Goal: Subscribe to service/newsletter

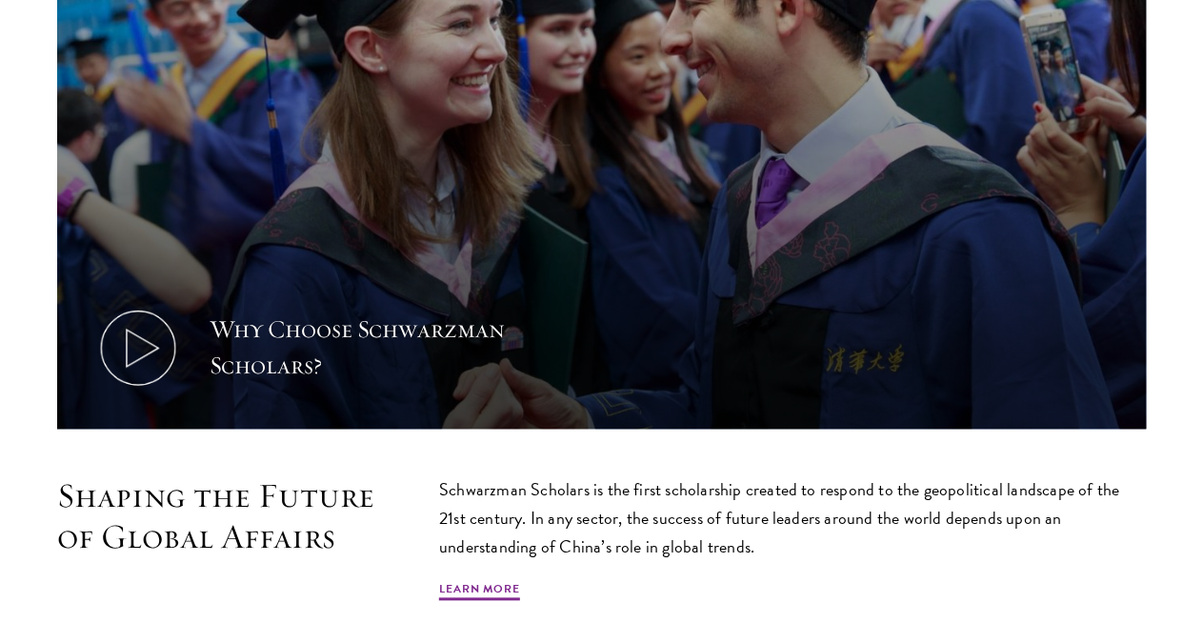
scroll to position [892, 0]
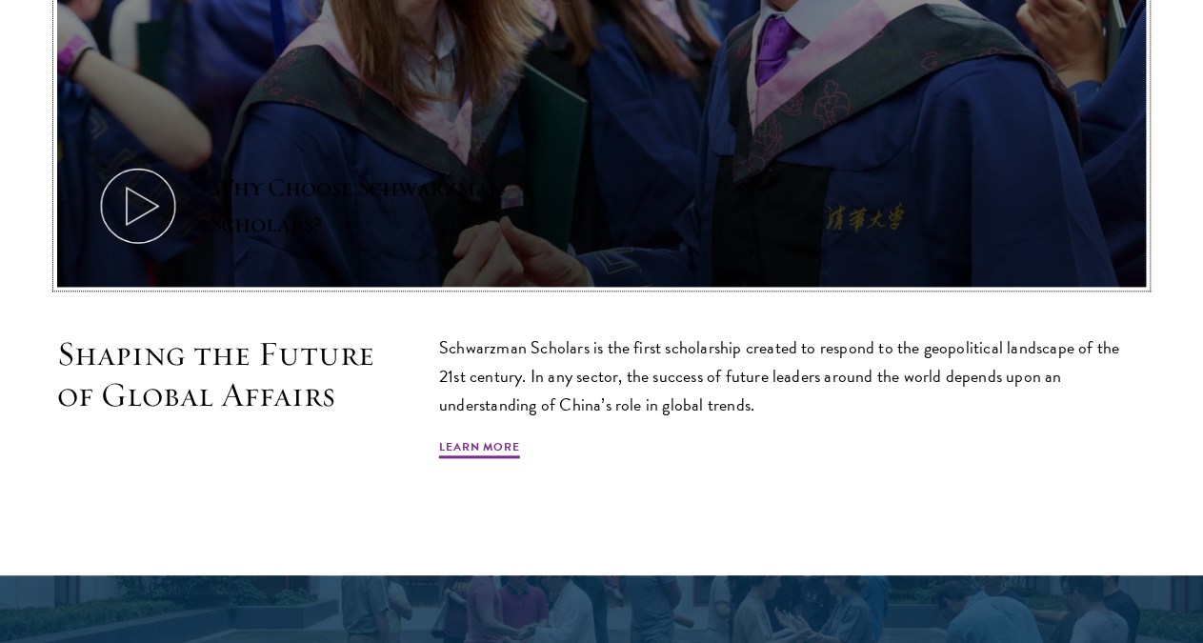
click at [171, 163] on icon at bounding box center [138, 206] width 86 height 86
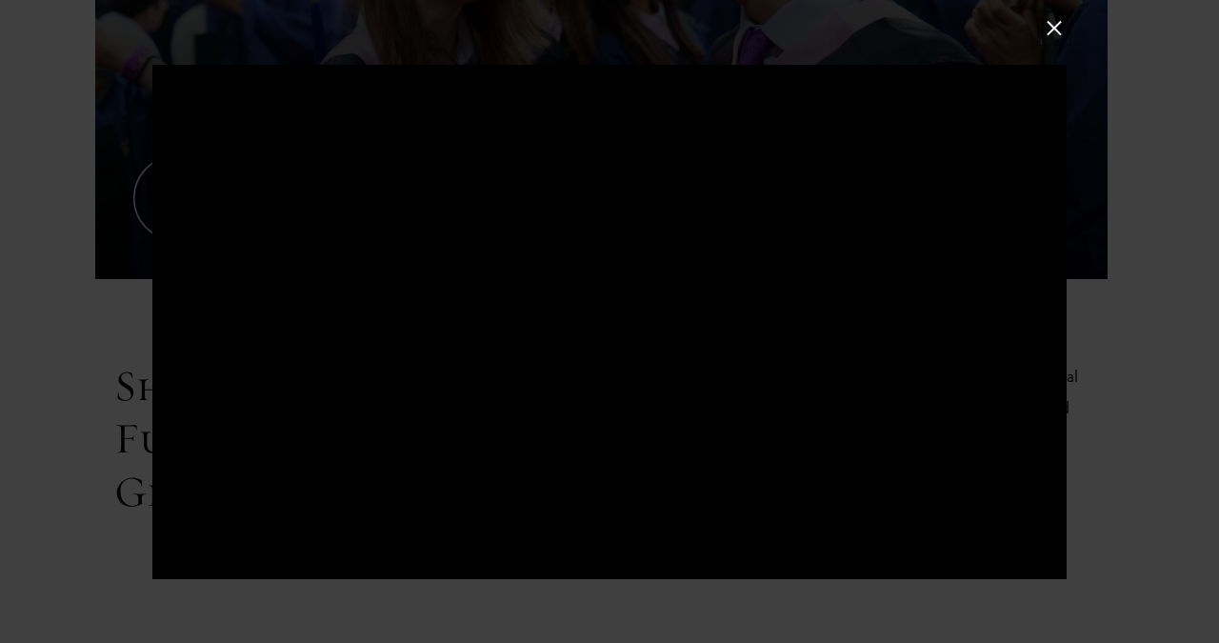
click at [1057, 31] on button at bounding box center [1054, 27] width 25 height 25
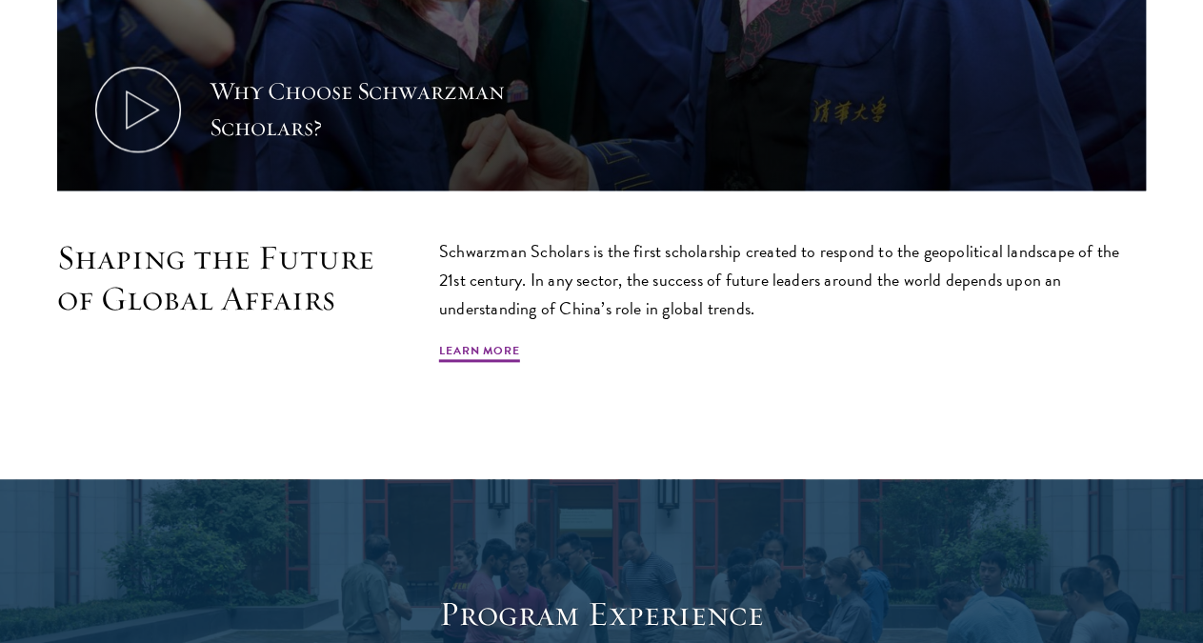
scroll to position [1090, 0]
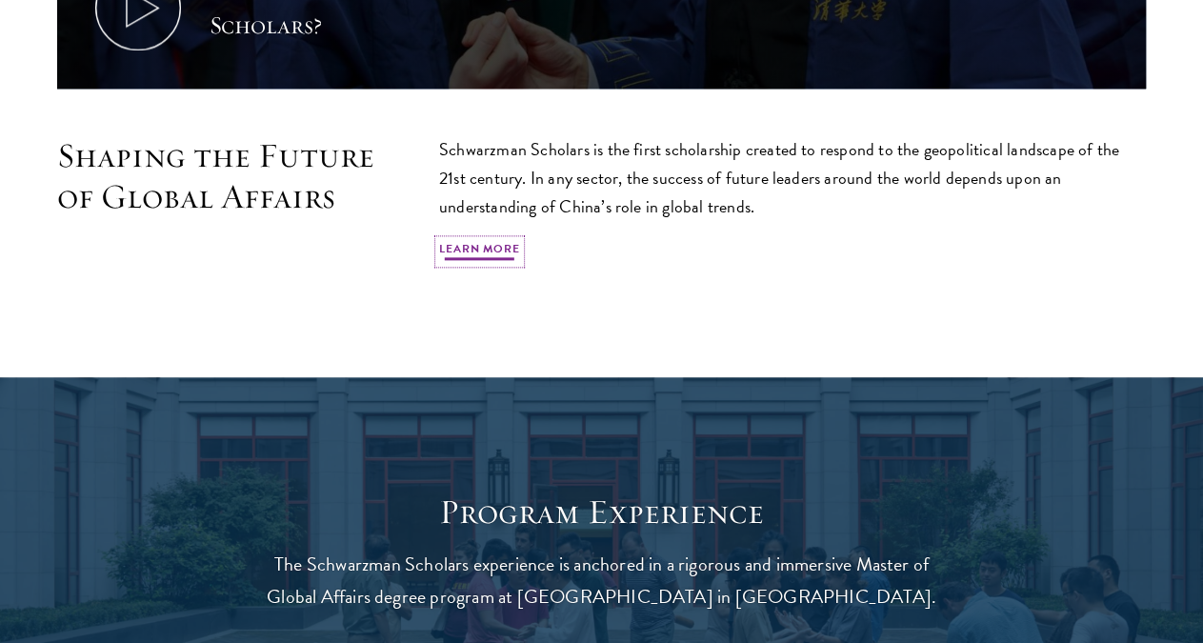
click at [520, 240] on link "Learn More" at bounding box center [479, 251] width 81 height 23
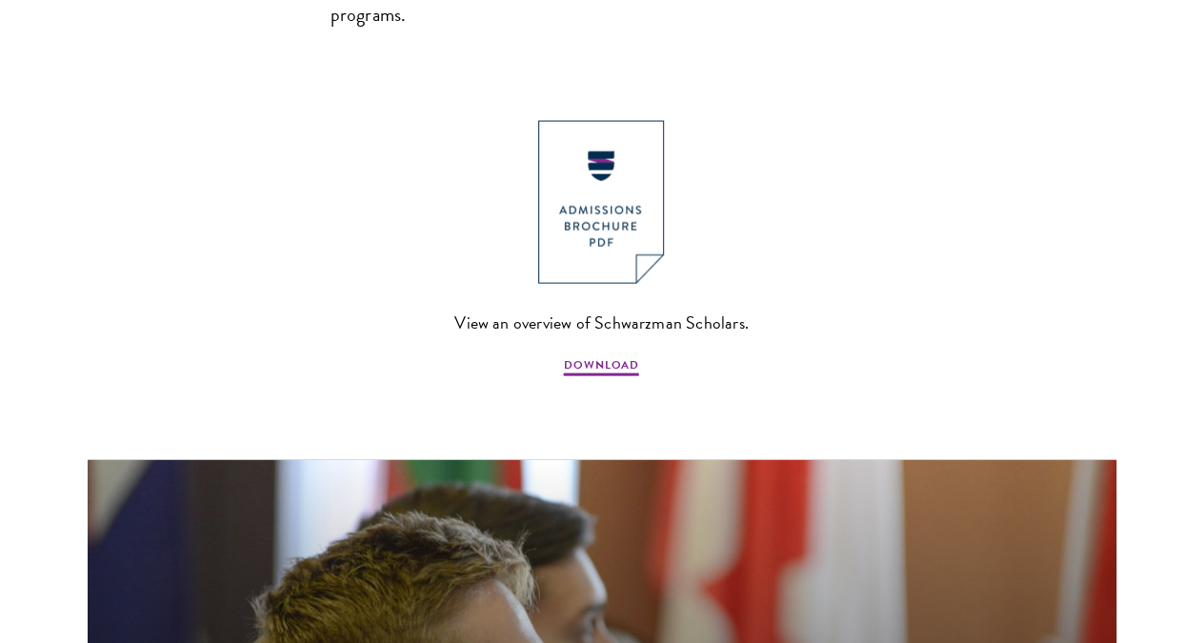
scroll to position [2081, 0]
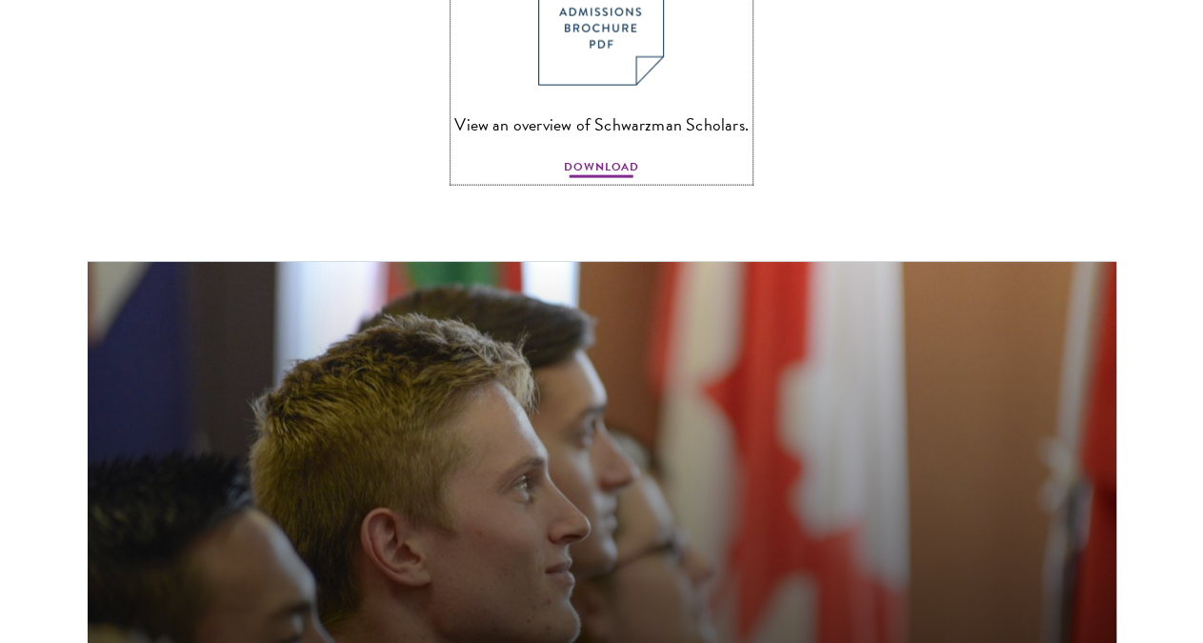
click at [564, 181] on span "DOWNLOAD" at bounding box center [601, 169] width 75 height 23
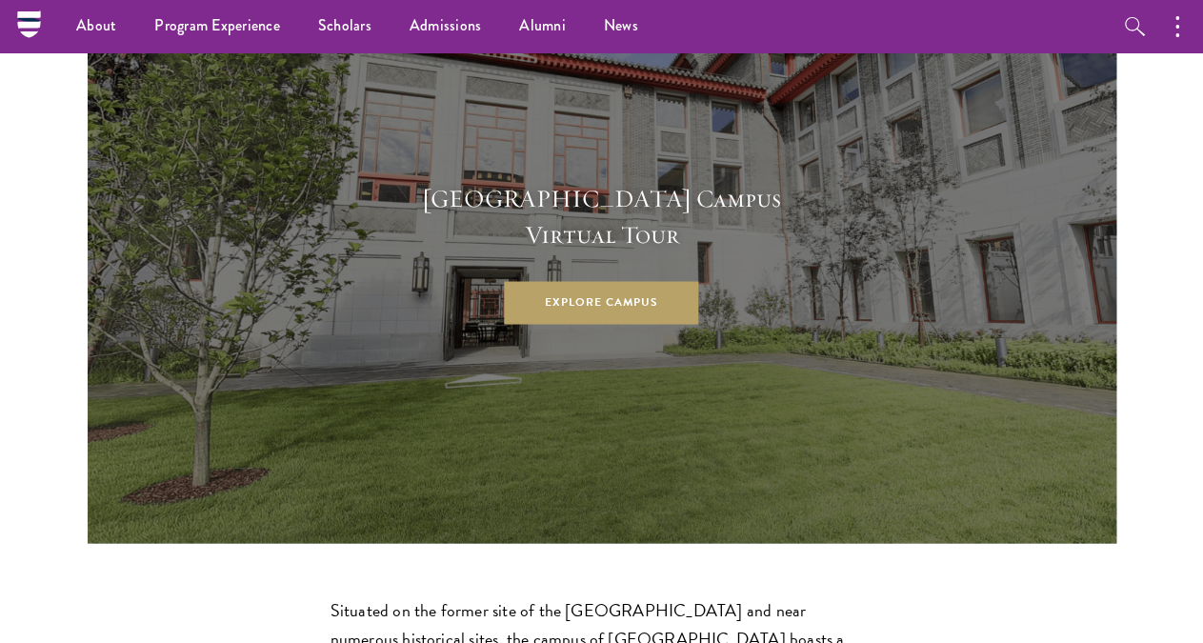
scroll to position [4360, 0]
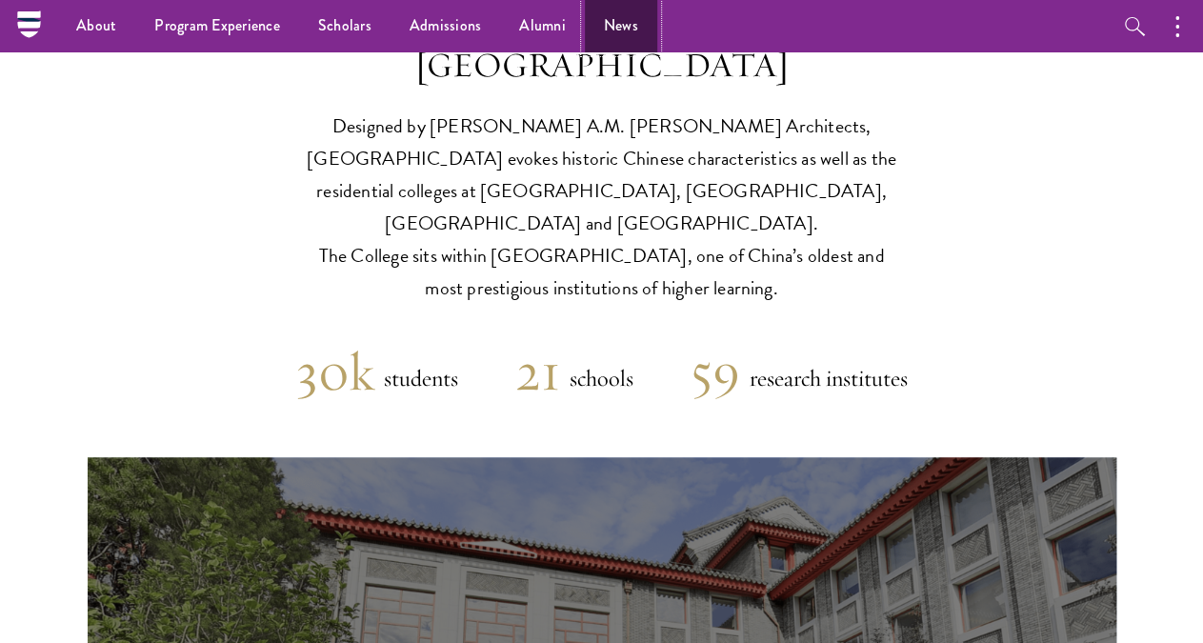
click at [614, 34] on link "News" at bounding box center [621, 26] width 72 height 52
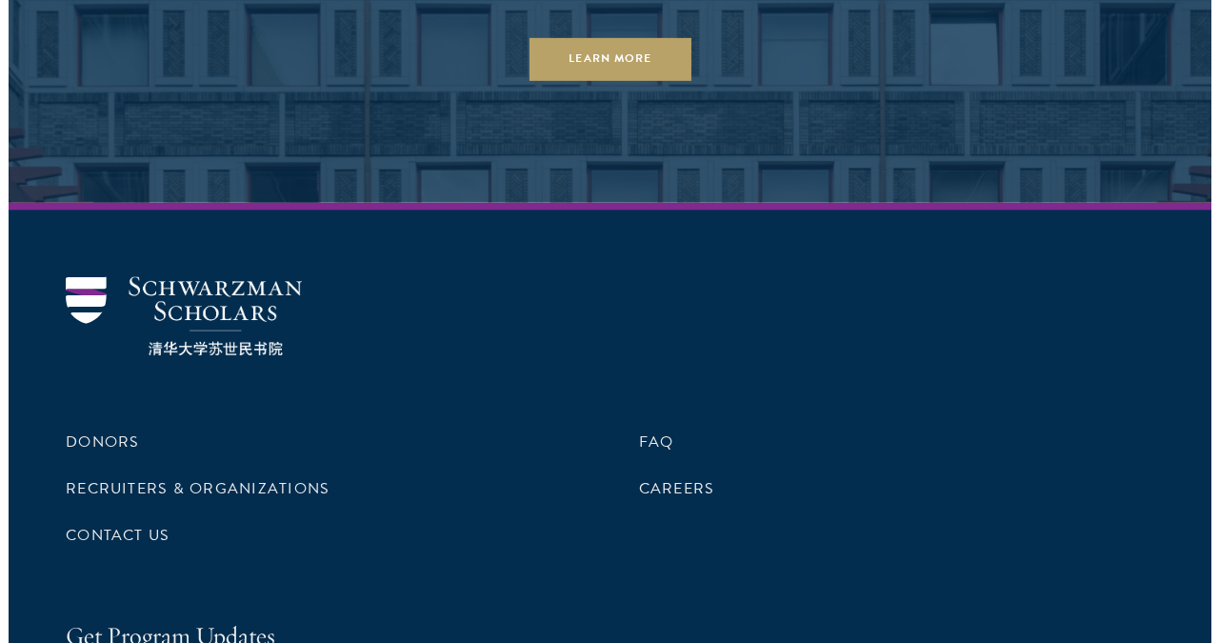
scroll to position [5048, 0]
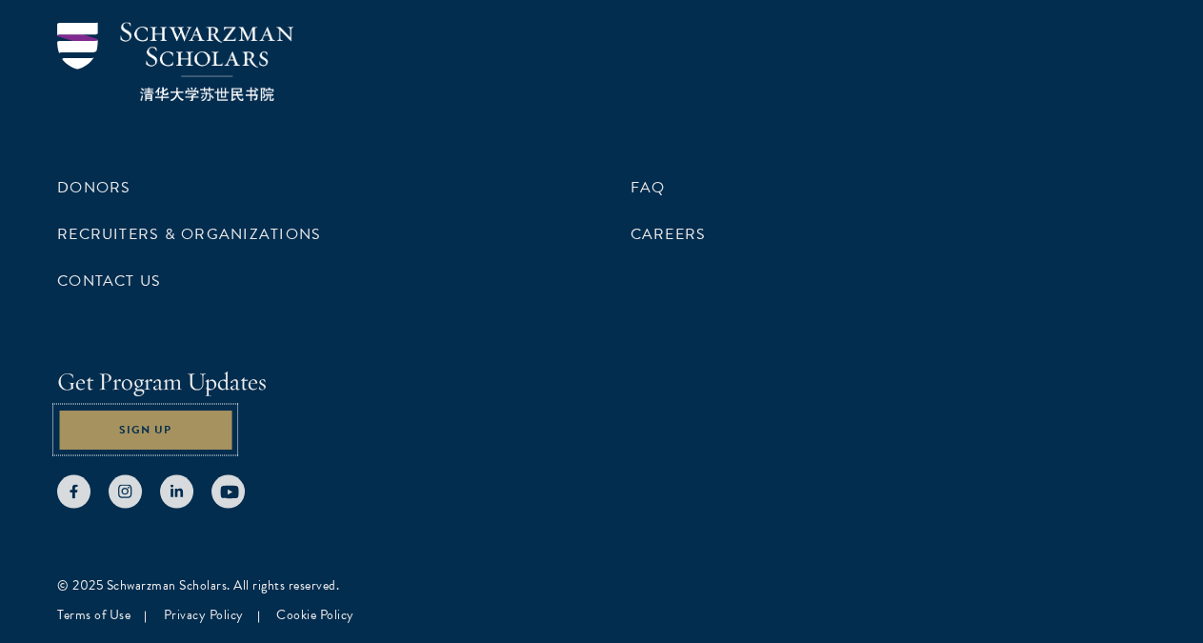
click at [233, 409] on button "Sign Up" at bounding box center [145, 429] width 176 height 43
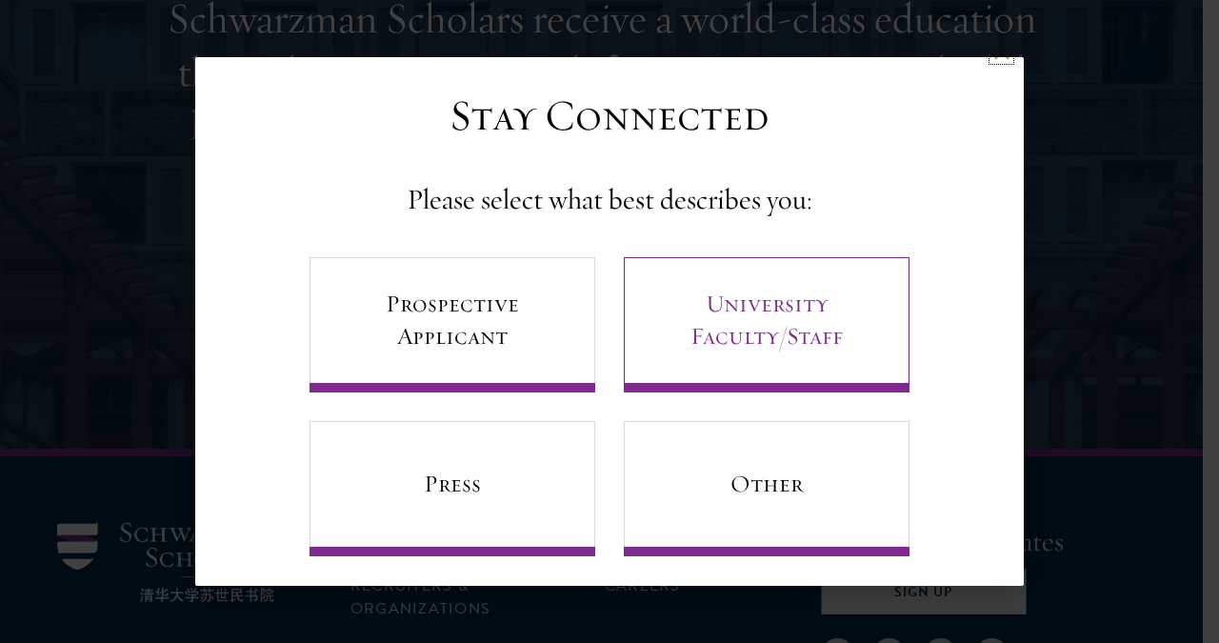
scroll to position [37, 0]
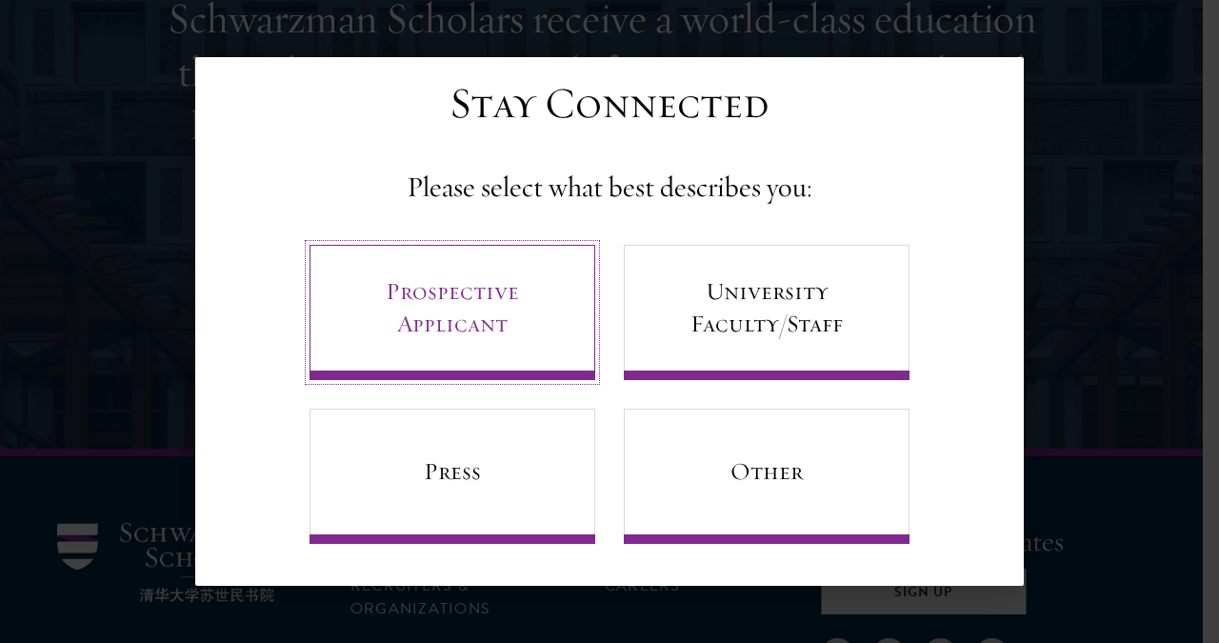
click at [510, 304] on link "Prospective Applicant" at bounding box center [453, 312] width 286 height 135
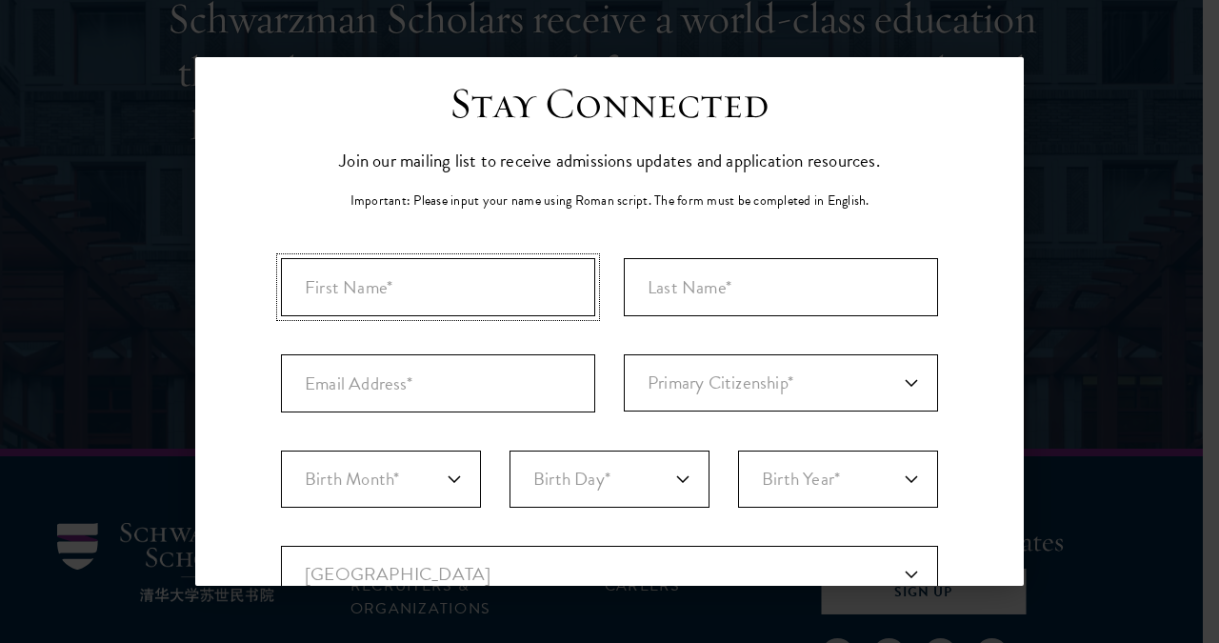
click at [507, 302] on input "First Name*" at bounding box center [438, 287] width 314 height 58
type input "[PERSON_NAME]"
click at [700, 285] on input "Last Name (Family Name)*" at bounding box center [781, 287] width 314 height 58
type input "Beuttel"
click at [413, 373] on input "Email Address*" at bounding box center [438, 383] width 314 height 58
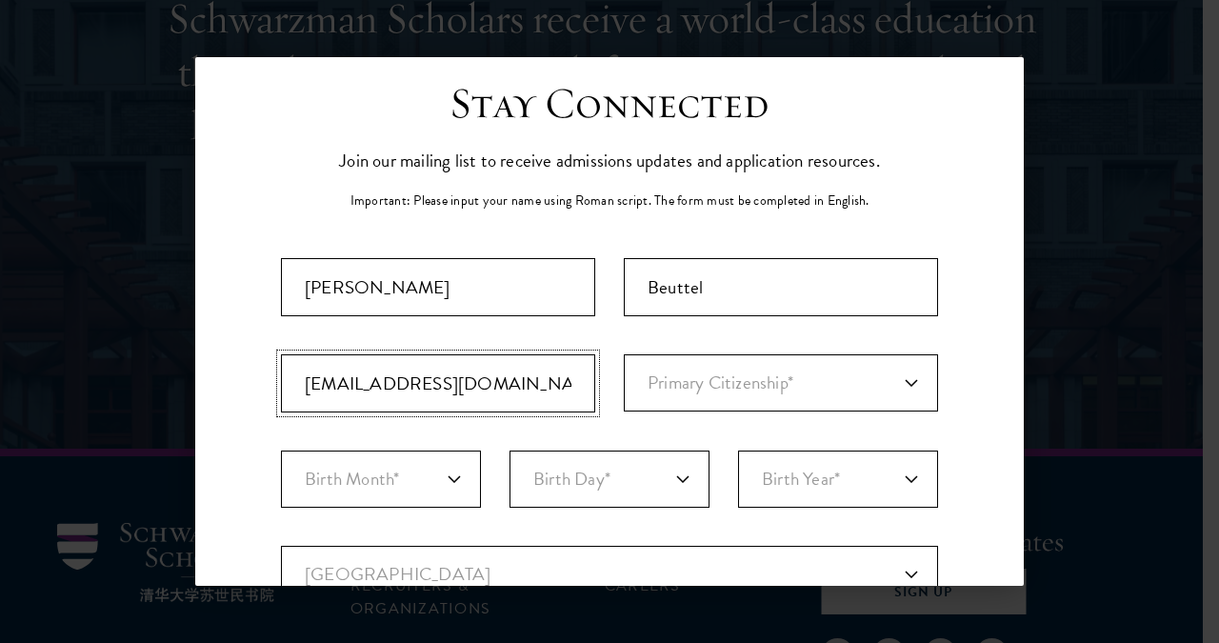
type input "[EMAIL_ADDRESS][DOMAIN_NAME]"
select select "GM"
click option "[GEOGRAPHIC_DATA]" at bounding box center [0, 0] width 0 height 0
click at [281, 451] on select "Birth Month* January February March April May June July August September Octobe…" at bounding box center [381, 479] width 200 height 57
select select "05"
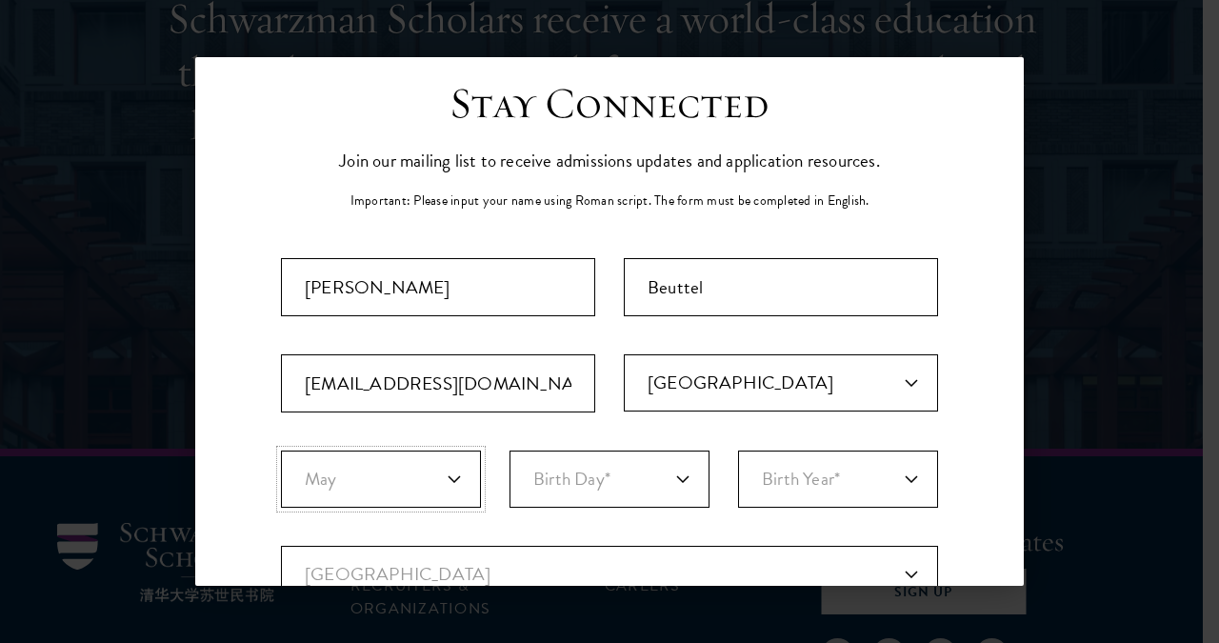
click option "May" at bounding box center [0, 0] width 0 height 0
click at [510, 451] on select "Birth Day* 1 2 3 4 5 6 7 8 9 10 11 12 13 14 15 16 17 18 19 20 21 22 23 24 25 26…" at bounding box center [610, 479] width 200 height 57
select select "04"
click option "4" at bounding box center [0, 0] width 0 height 0
select select "2004"
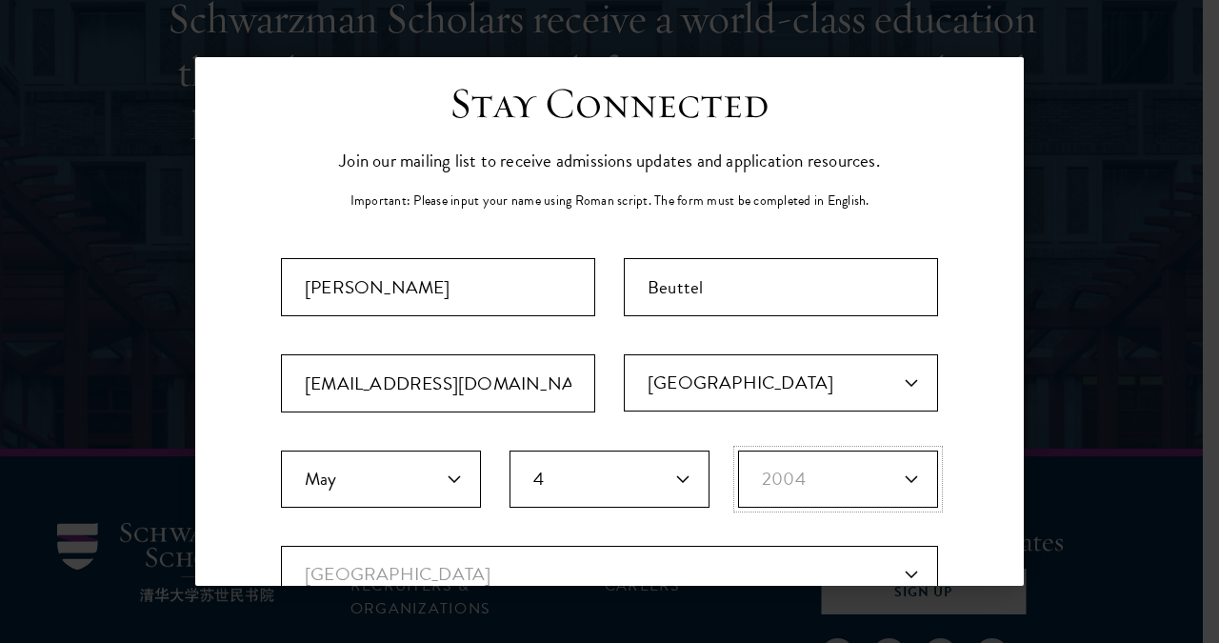
click option "2004" at bounding box center [0, 0] width 0 height 0
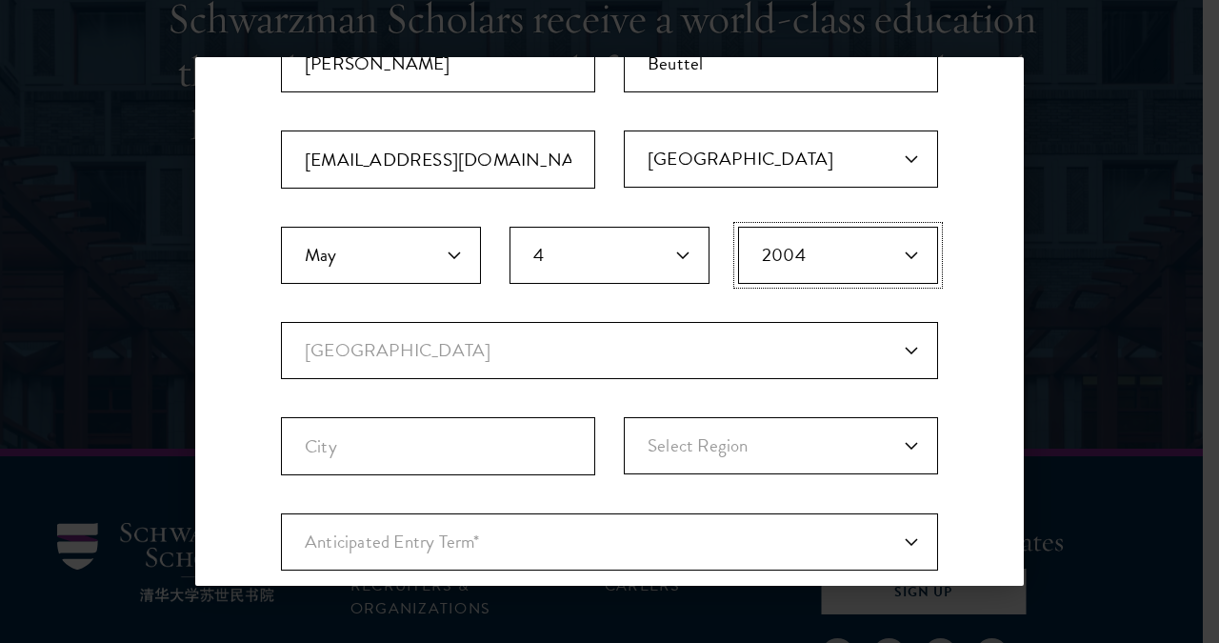
scroll to position [304, 0]
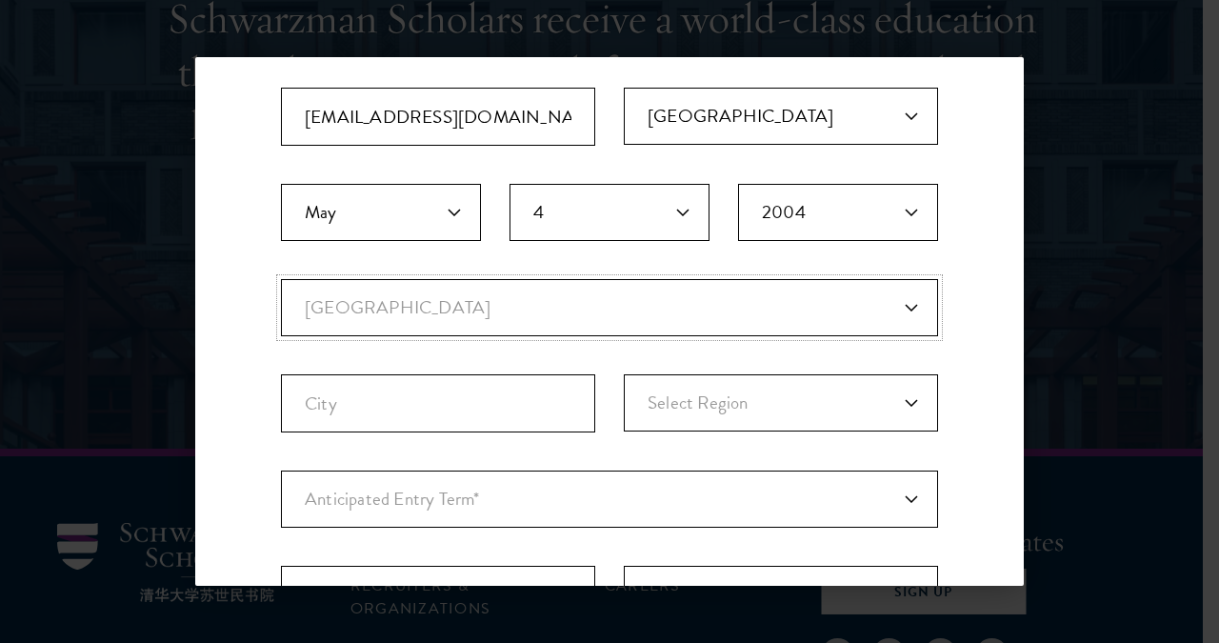
select select "GM"
click option "[GEOGRAPHIC_DATA]" at bounding box center [0, 0] width 0 height 0
select select
click at [230, 327] on div "Stay Connected Please select what best describes you: Prospective Applicant Uni…" at bounding box center [609, 350] width 829 height 1081
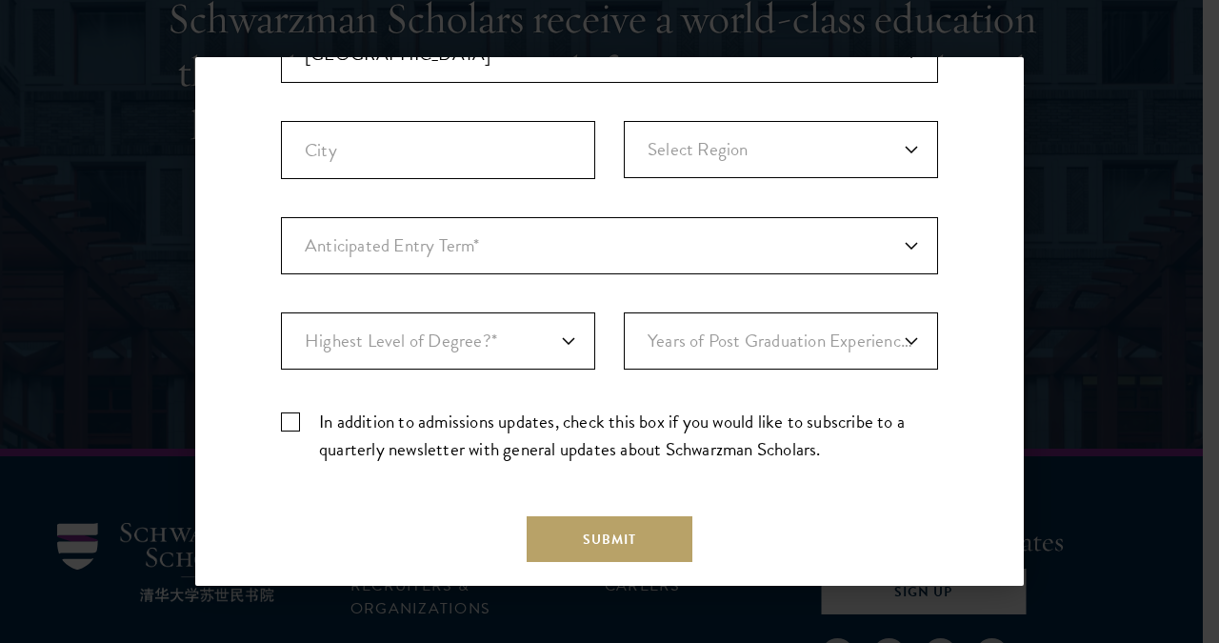
scroll to position [571, 0]
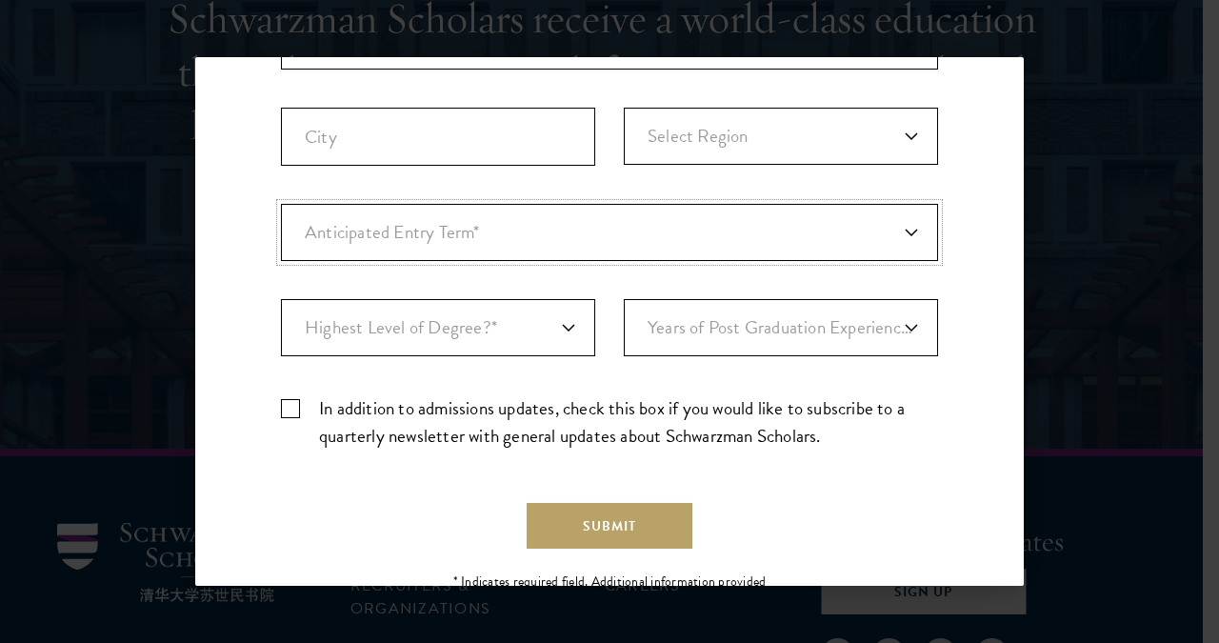
click at [281, 204] on select "Anticipated Entry Term* [DATE] (Application opens [DATE]) Just Exploring" at bounding box center [609, 232] width 657 height 57
select select "a6790467-ebe7-4045-a56a-66c1cae98076"
click option "Just Exploring" at bounding box center [0, 0] width 0 height 0
click at [281, 299] on select "Highest Level of Degree?* PHD Bachelor's Master's Current Undergraduate Student" at bounding box center [438, 327] width 314 height 57
select select "bf44f490-31e9-4d16-b1d2-df861e7933aa"
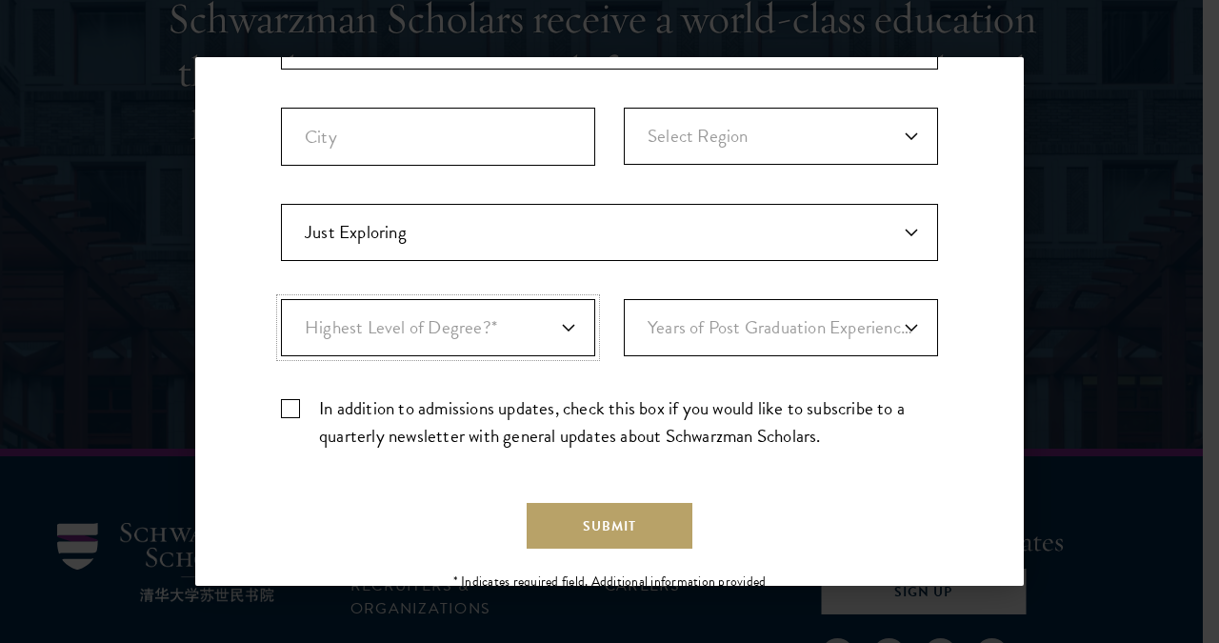
click option "Current Undergraduate Student" at bounding box center [0, 0] width 0 height 0
click at [937, 409] on div "Stay Connected Please select what best describes you: Prospective Applicant Uni…" at bounding box center [609, 84] width 829 height 1081
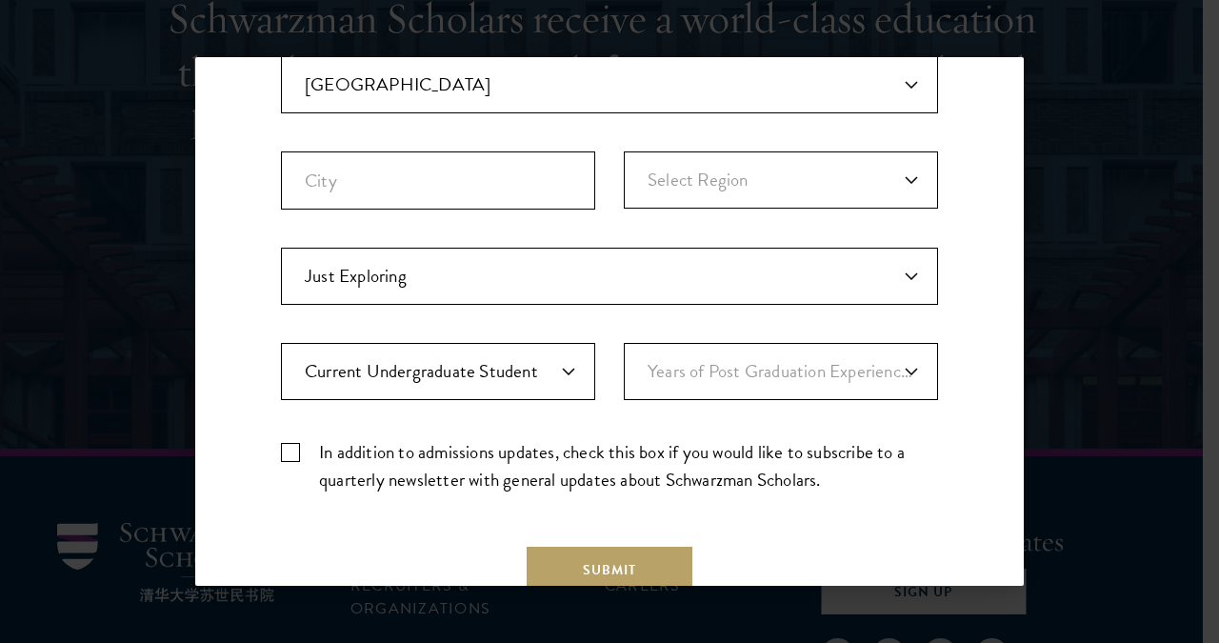
scroll to position [648, 0]
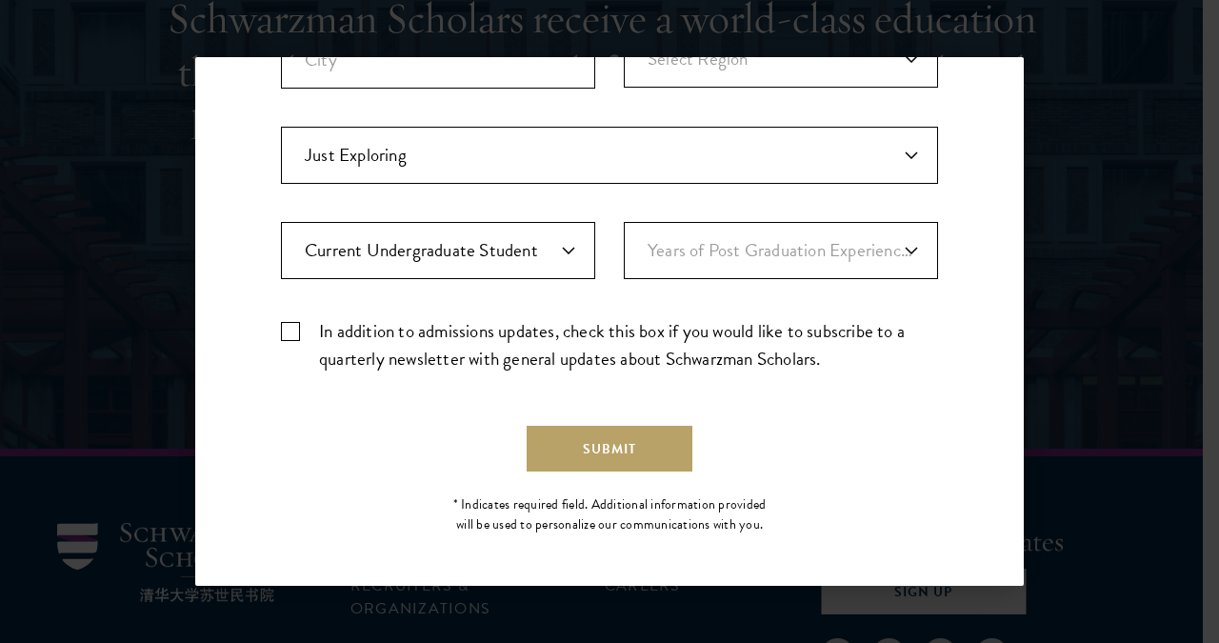
click at [286, 323] on label "In addition to admissions updates, check this box if you would like to subscrib…" at bounding box center [609, 344] width 657 height 55
click at [286, 323] on input "In addition to admissions updates, check this box if you would like to subscrib…" at bounding box center [609, 323] width 657 height 12
checkbox input "true"
click at [611, 449] on button "Submit" at bounding box center [610, 449] width 166 height 46
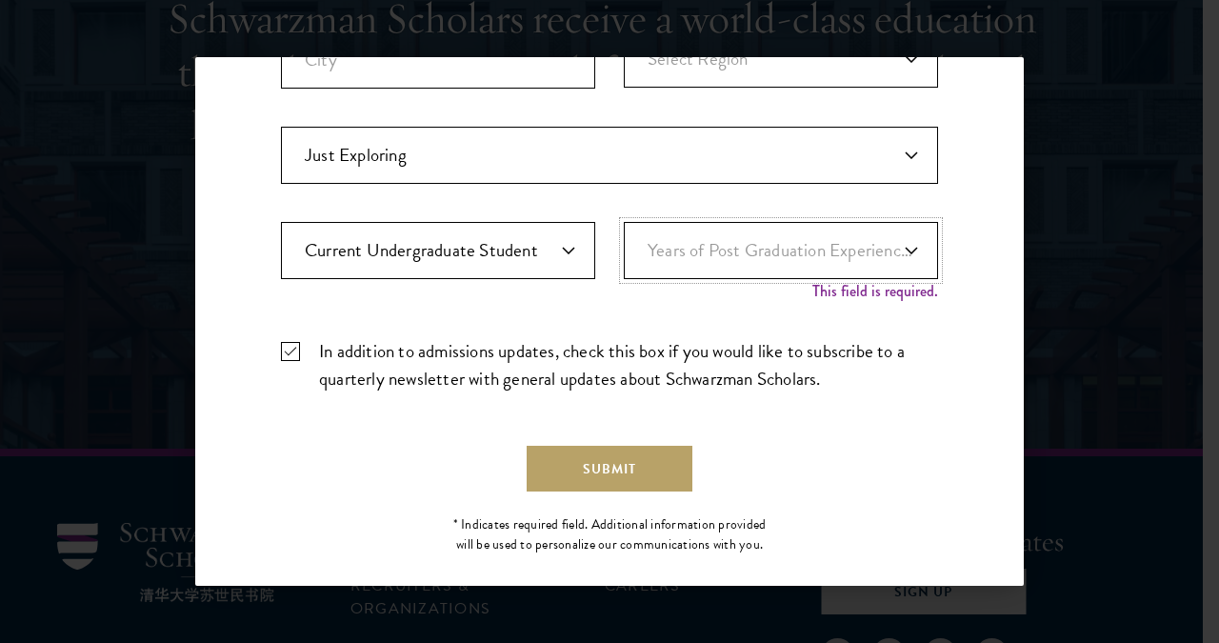
click at [624, 222] on select "Years of Post Graduation Experience?* 1 2 3 4 5 6 7 8 9 10" at bounding box center [781, 250] width 314 height 57
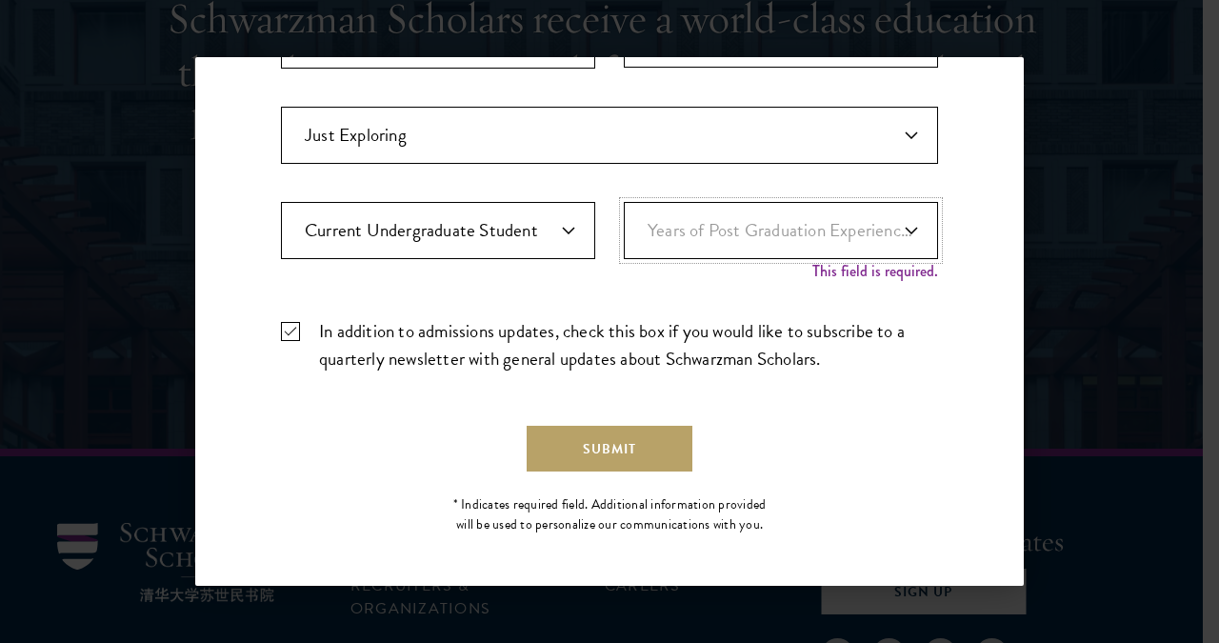
click at [624, 202] on select "Years of Post Graduation Experience?* 1 2 3 4 5 6 7 8 9 10" at bounding box center [781, 230] width 314 height 57
click option "Years of Post Graduation Experience?*" at bounding box center [0, 0] width 0 height 0
click at [624, 202] on select "Years of Post Graduation Experience?* 1 2 3 4 5 6 7 8 9 10" at bounding box center [781, 230] width 314 height 57
select select "1"
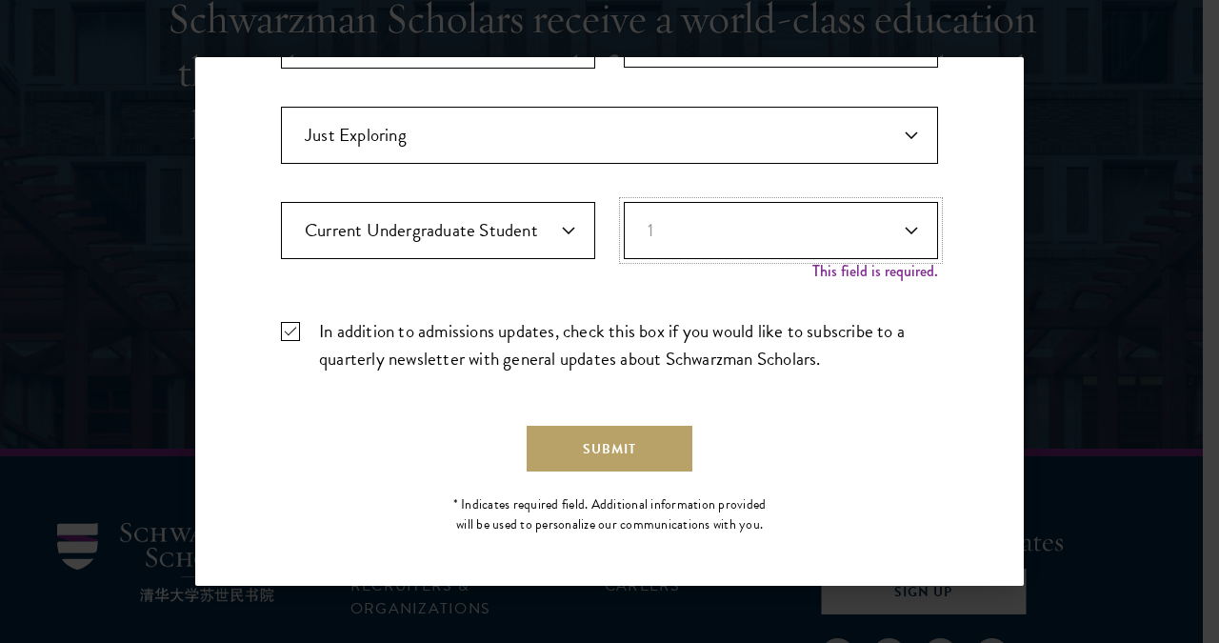
click option "1" at bounding box center [0, 0] width 0 height 0
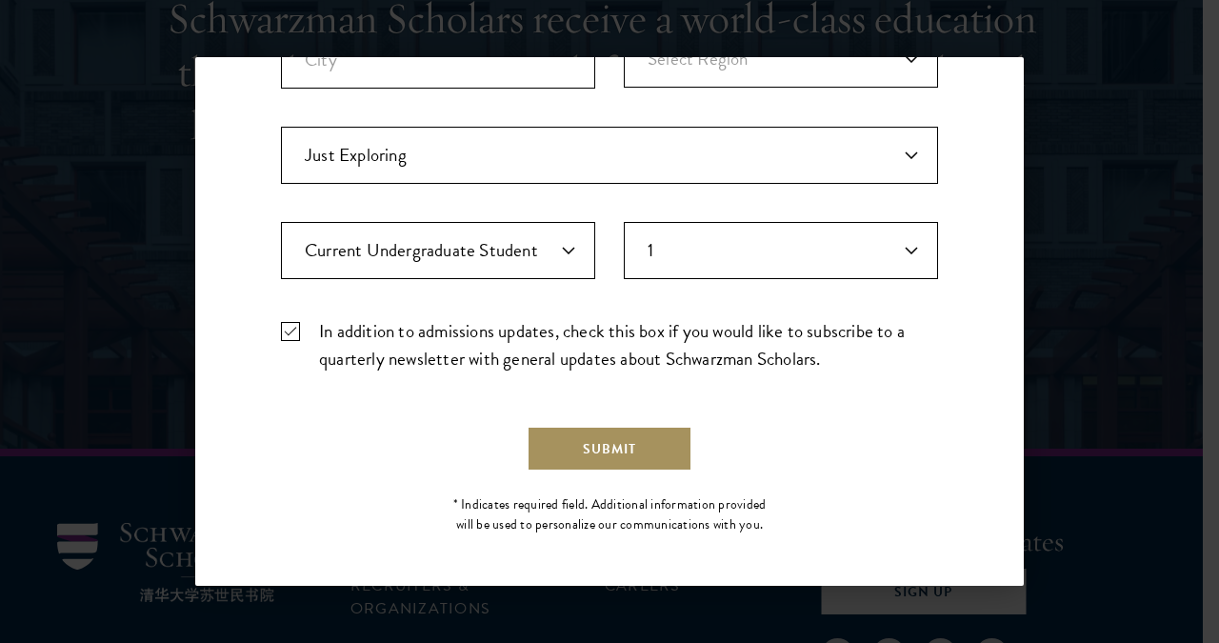
click at [634, 443] on button "Submit" at bounding box center [610, 449] width 166 height 46
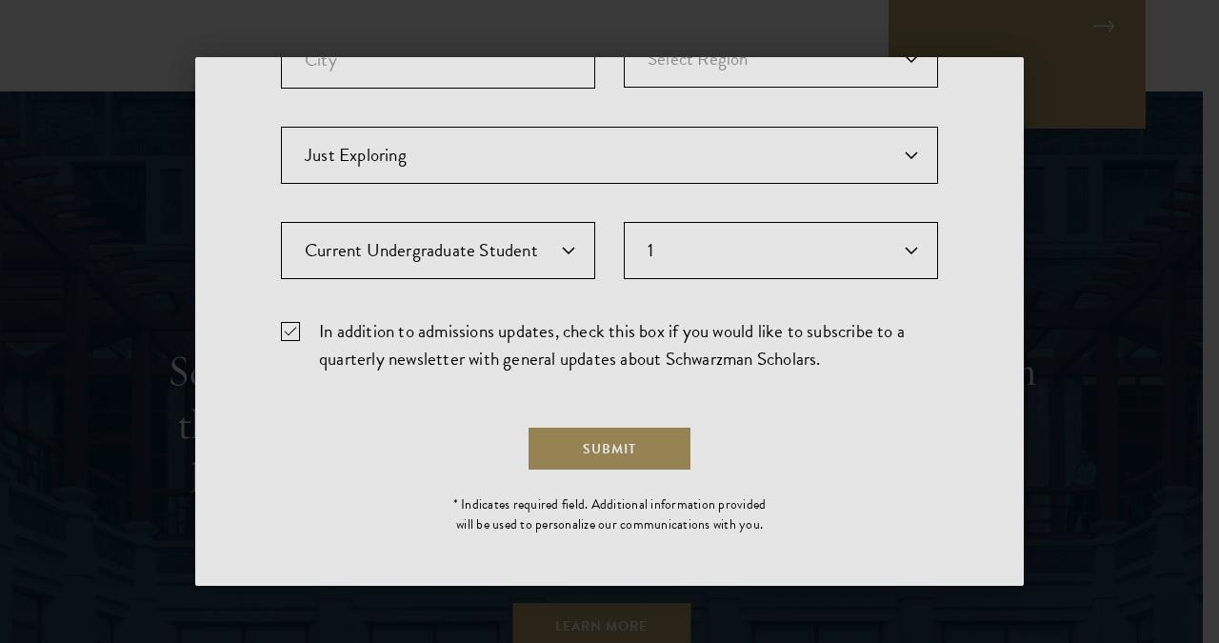
scroll to position [0, 0]
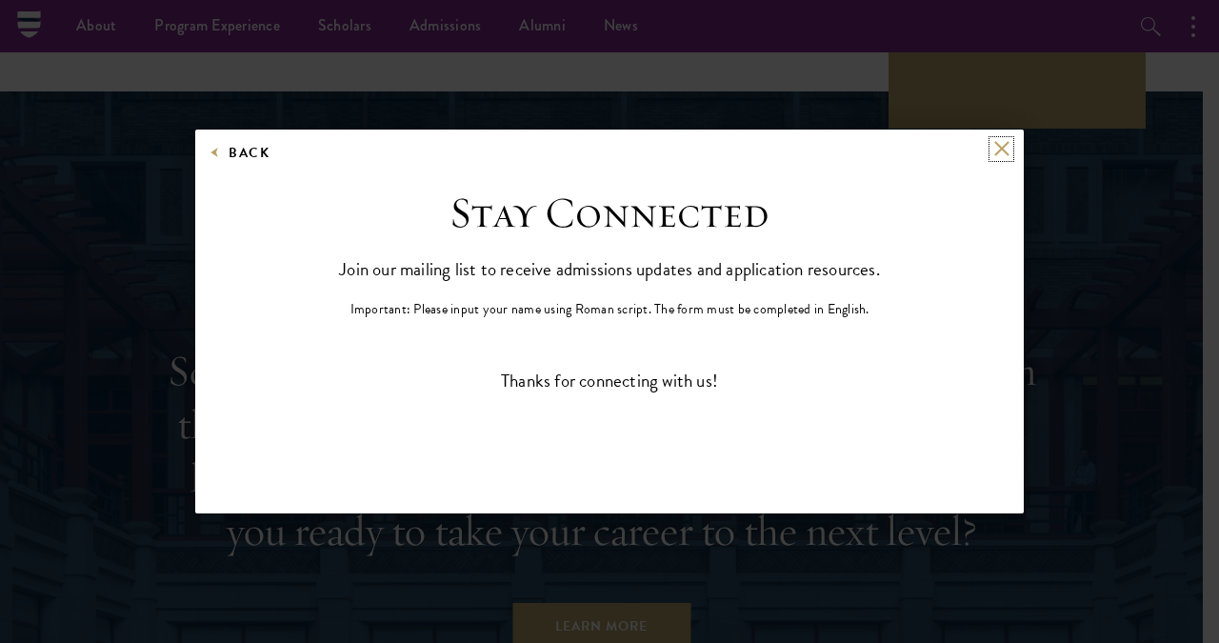
click at [999, 150] on button at bounding box center [1002, 149] width 16 height 16
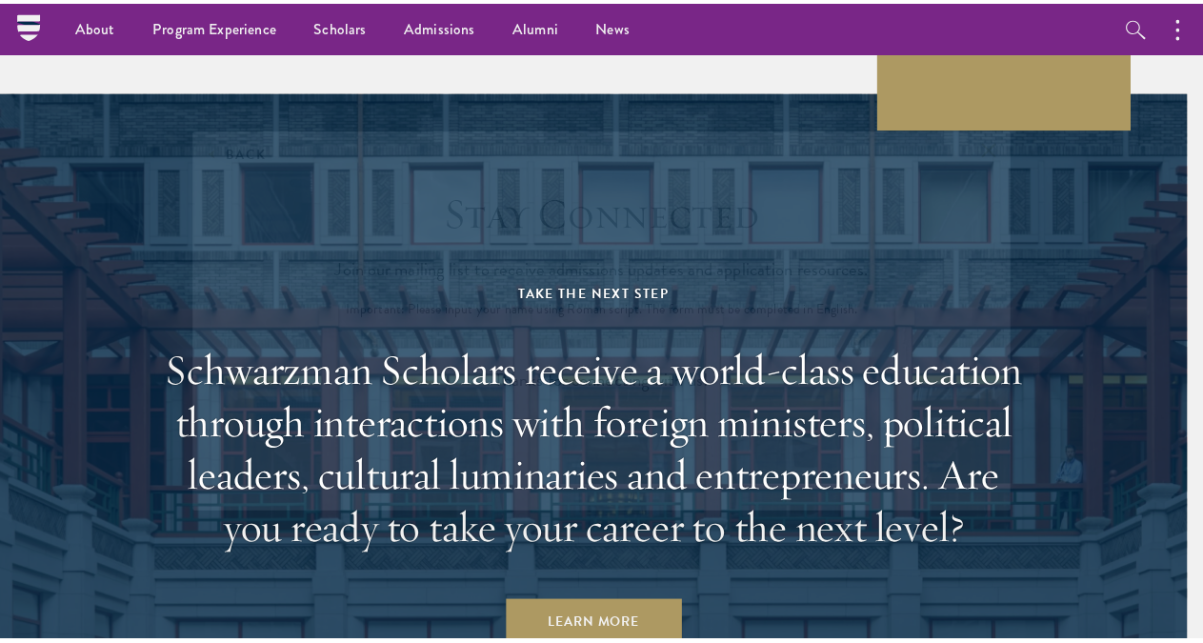
scroll to position [5068, 0]
